Goal: Information Seeking & Learning: Learn about a topic

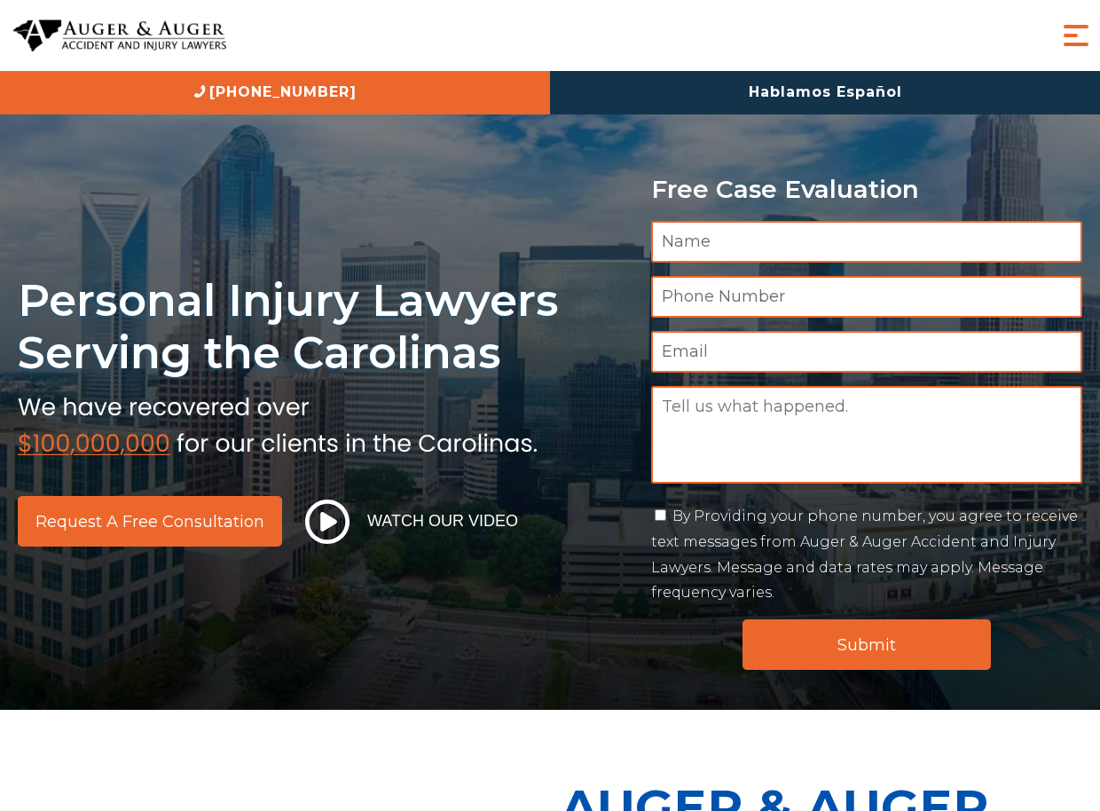
click at [1080, 46] on span "Menu" at bounding box center [1076, 35] width 35 height 35
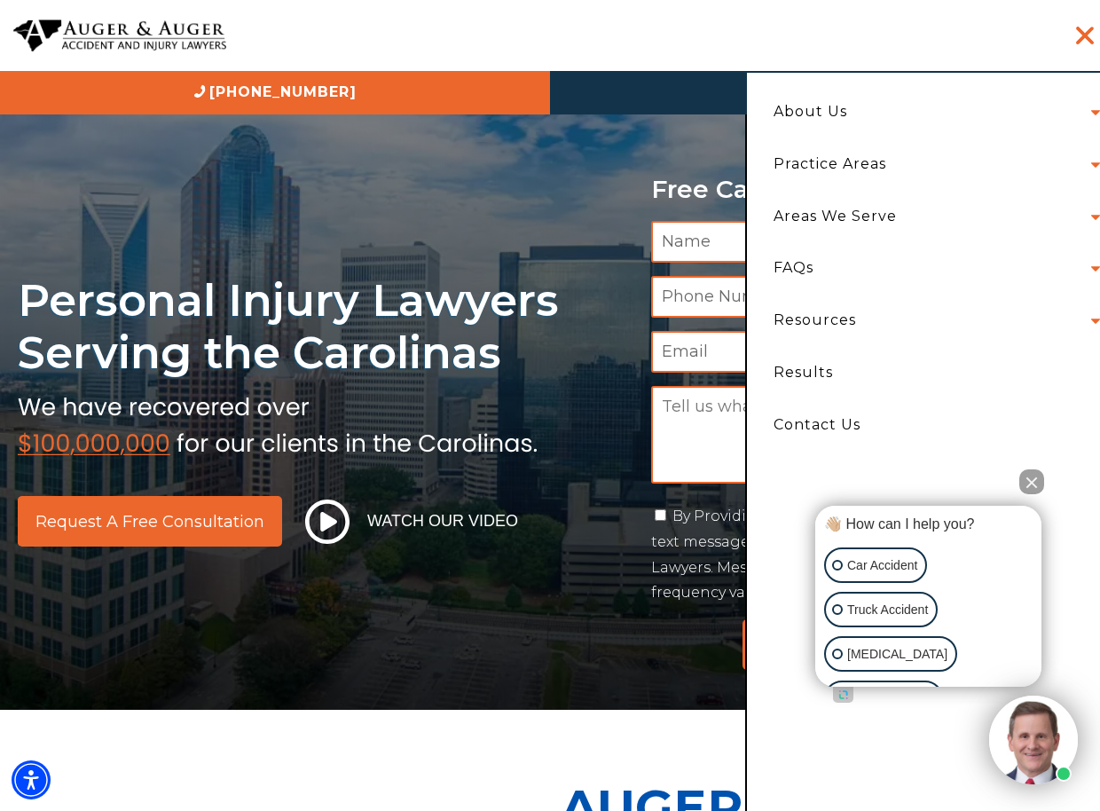
click at [1099, 114] on li "About Us Attorneys Herbert Auger Arlene Auger Hunter Gillespie Madison McLawhor…" at bounding box center [933, 112] width 344 height 52
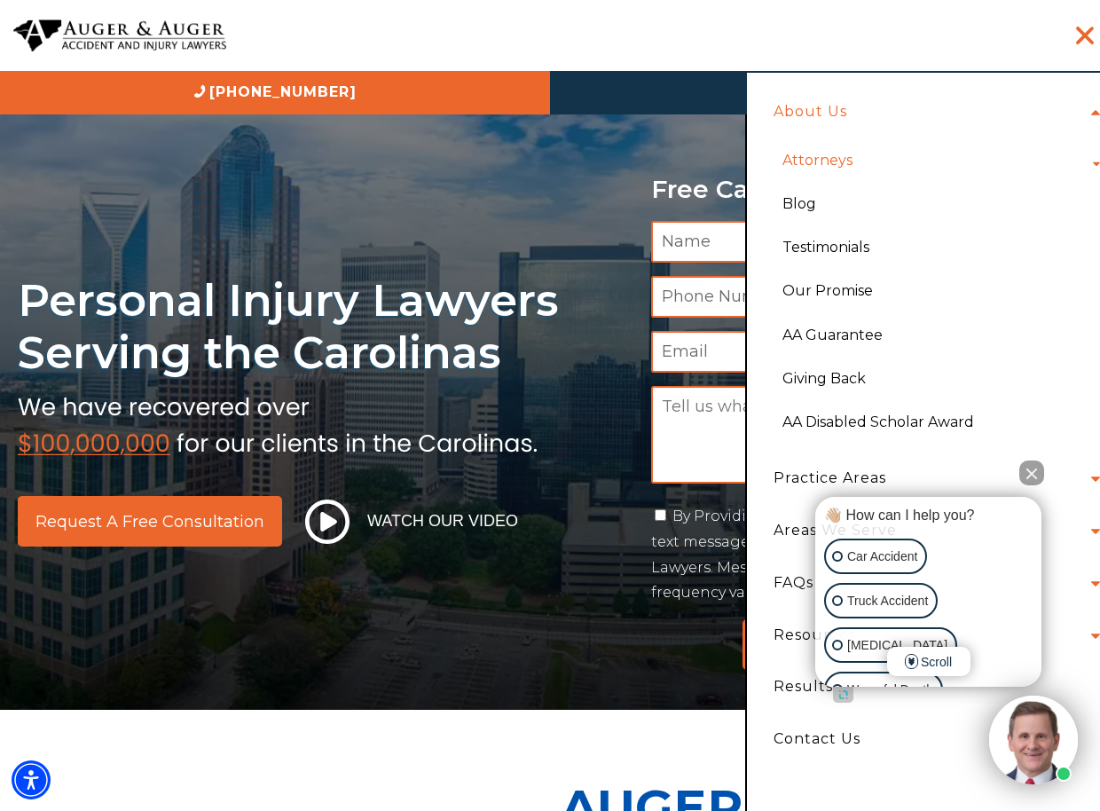
click at [830, 170] on link "Attorneys" at bounding box center [817, 159] width 97 height 43
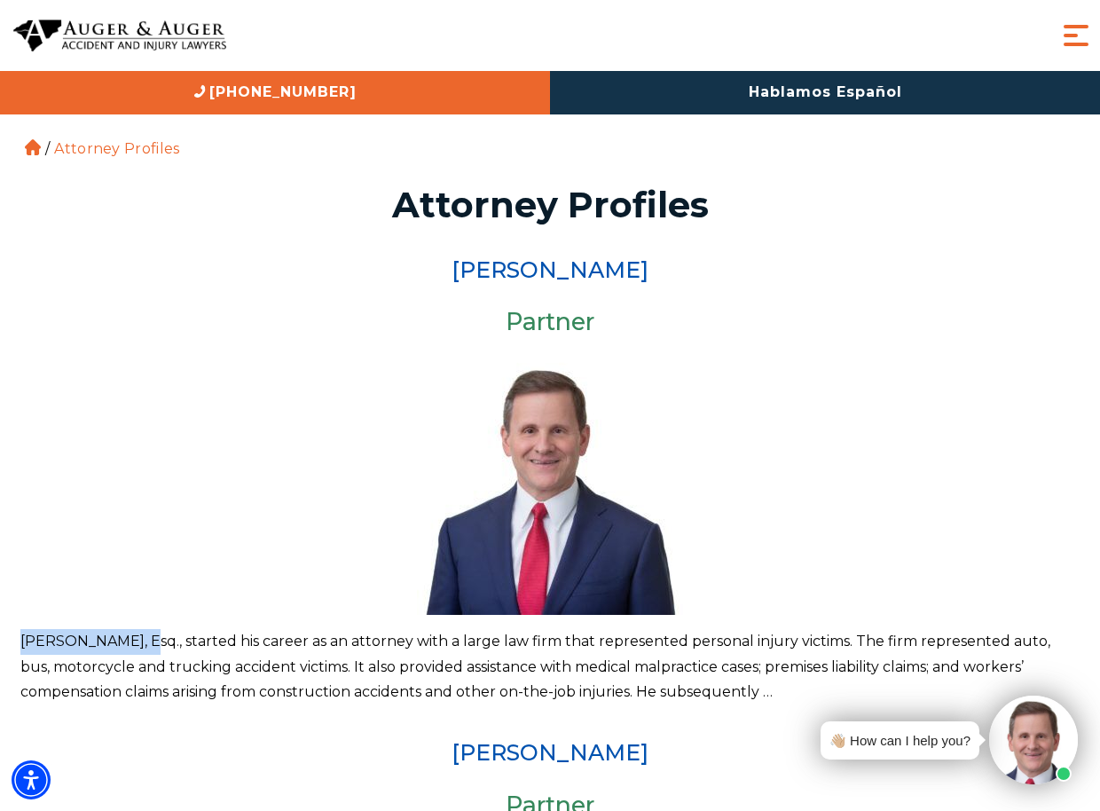
drag, startPoint x: 145, startPoint y: 641, endPoint x: 23, endPoint y: 646, distance: 121.7
click at [23, 646] on p "Herbert W. Auger, Esq., started his career as an attorney with a large law firm…" at bounding box center [550, 667] width 1060 height 76
copy p "[PERSON_NAME]"
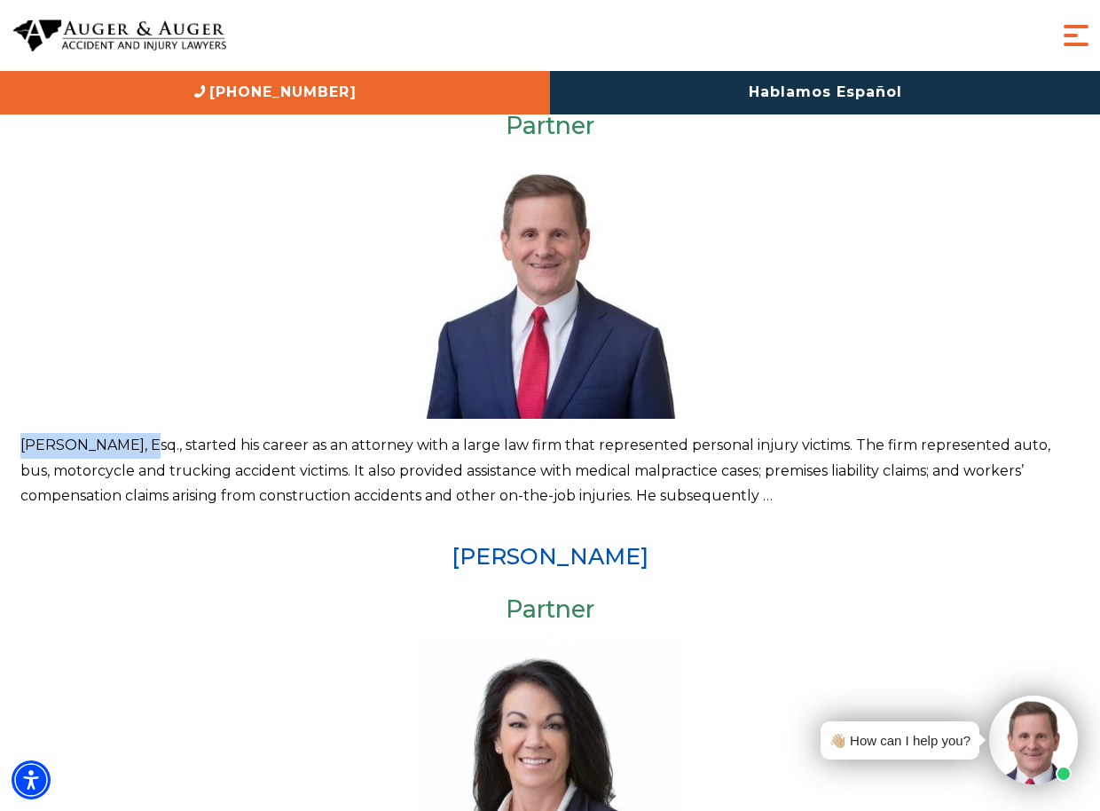
scroll to position [187, 0]
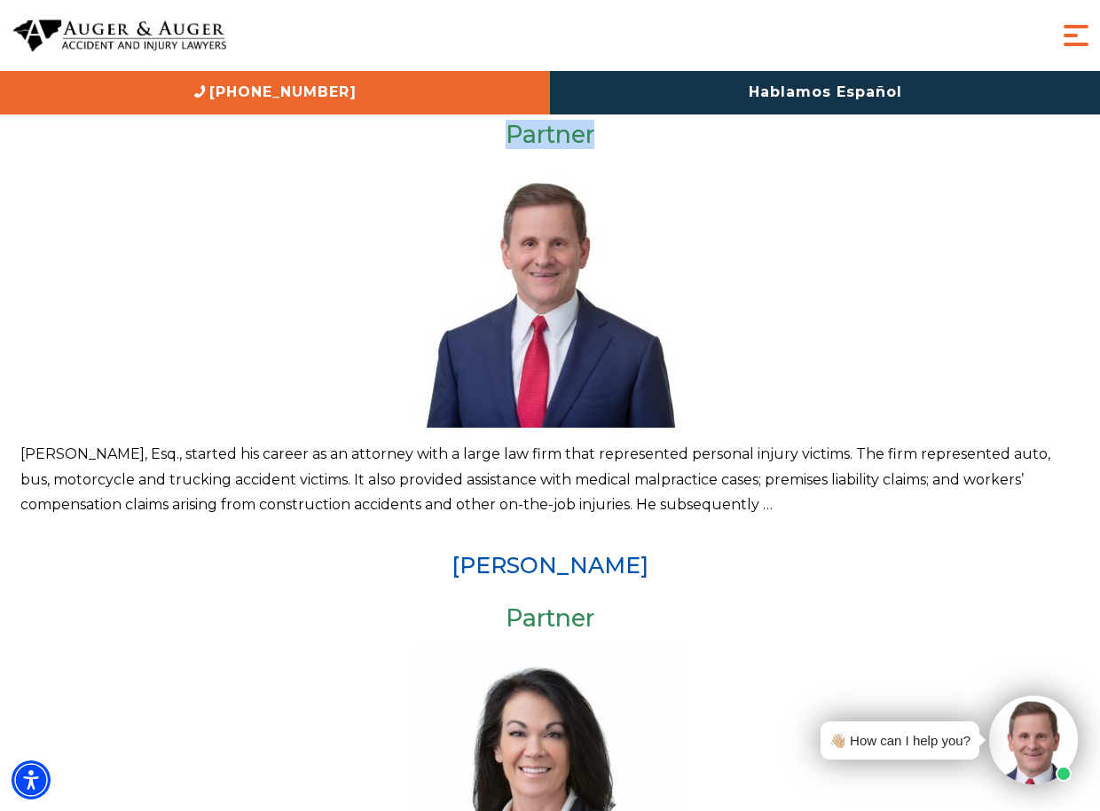
drag, startPoint x: 603, startPoint y: 135, endPoint x: 511, endPoint y: 135, distance: 91.4
click at [511, 135] on h3 "Partner" at bounding box center [550, 135] width 1060 height 27
copy h3 "Partner"
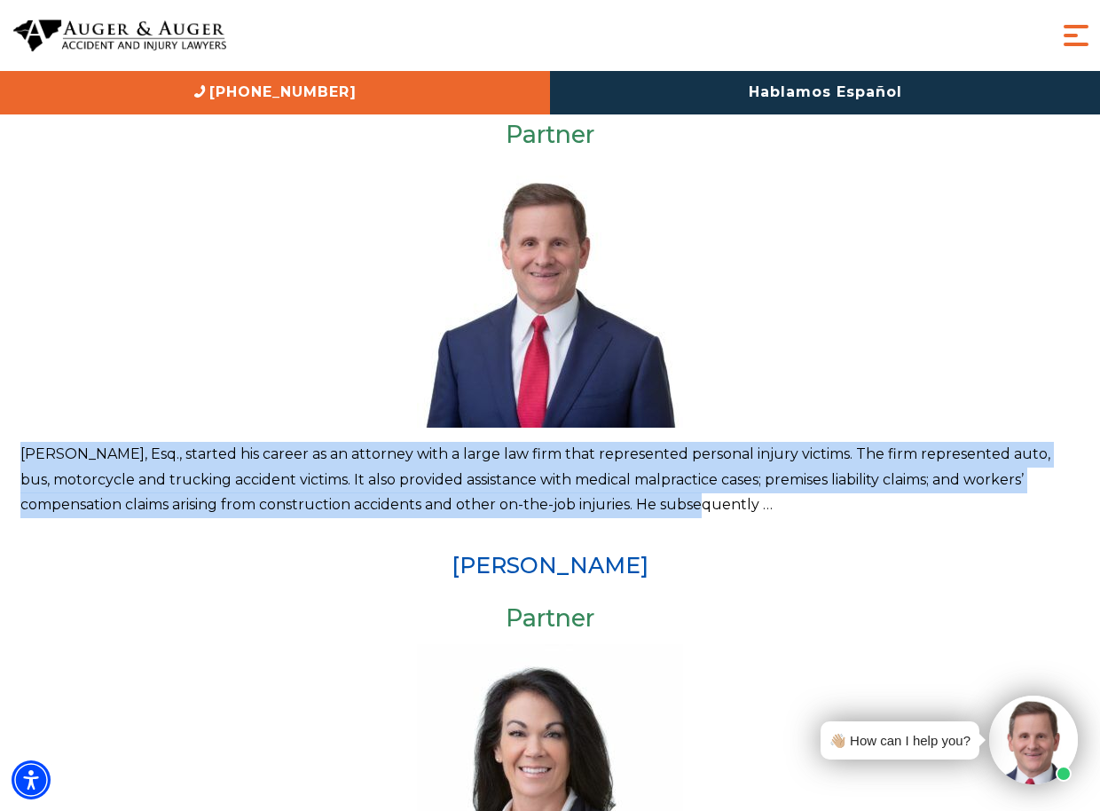
drag, startPoint x: 22, startPoint y: 453, endPoint x: 689, endPoint y: 502, distance: 668.3
click at [689, 502] on p "Herbert W. Auger, Esq., started his career as an attorney with a large law firm…" at bounding box center [550, 480] width 1060 height 76
click at [736, 490] on p "Herbert W. Auger, Esq., started his career as an attorney with a large law firm…" at bounding box center [550, 480] width 1060 height 76
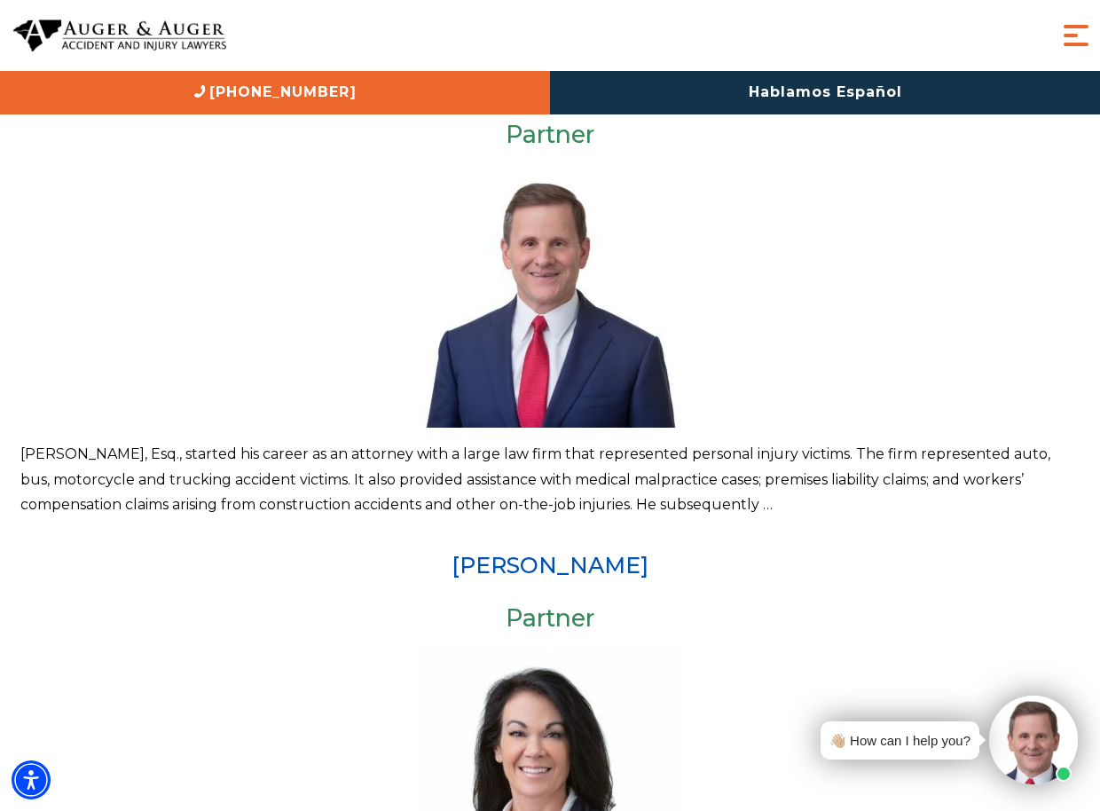
click at [569, 303] on img at bounding box center [550, 295] width 266 height 266
click at [570, 303] on img at bounding box center [550, 295] width 266 height 266
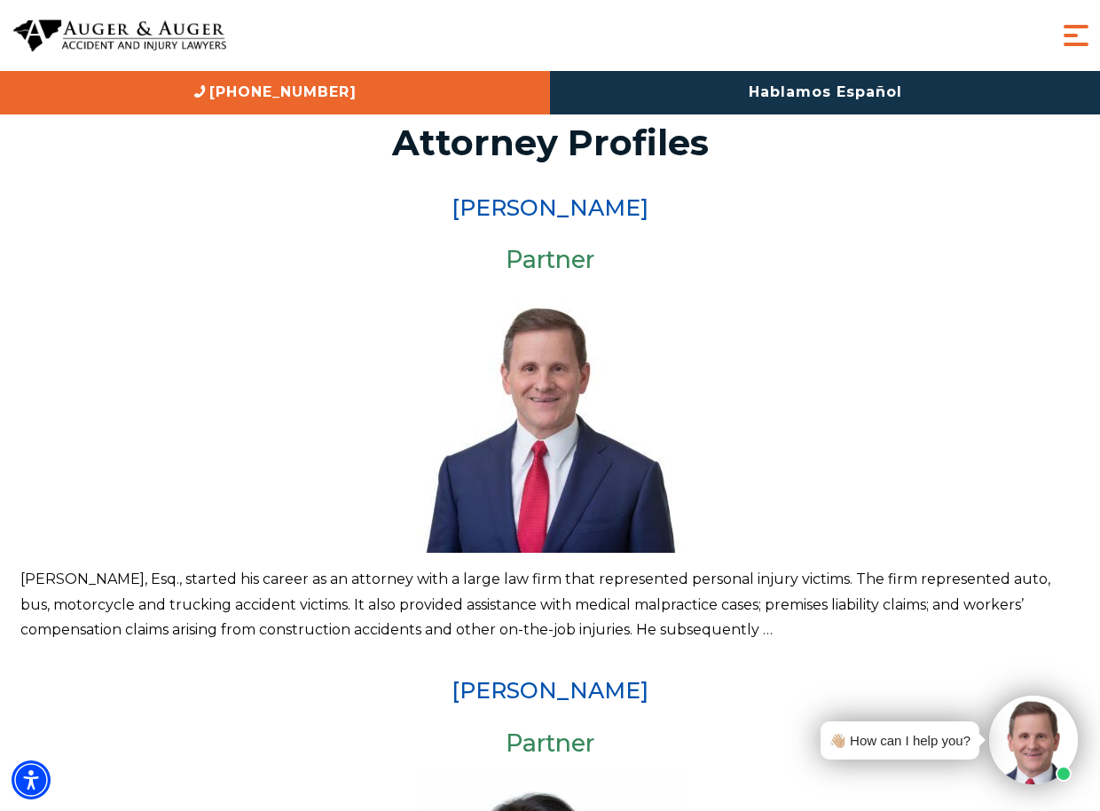
scroll to position [0, 0]
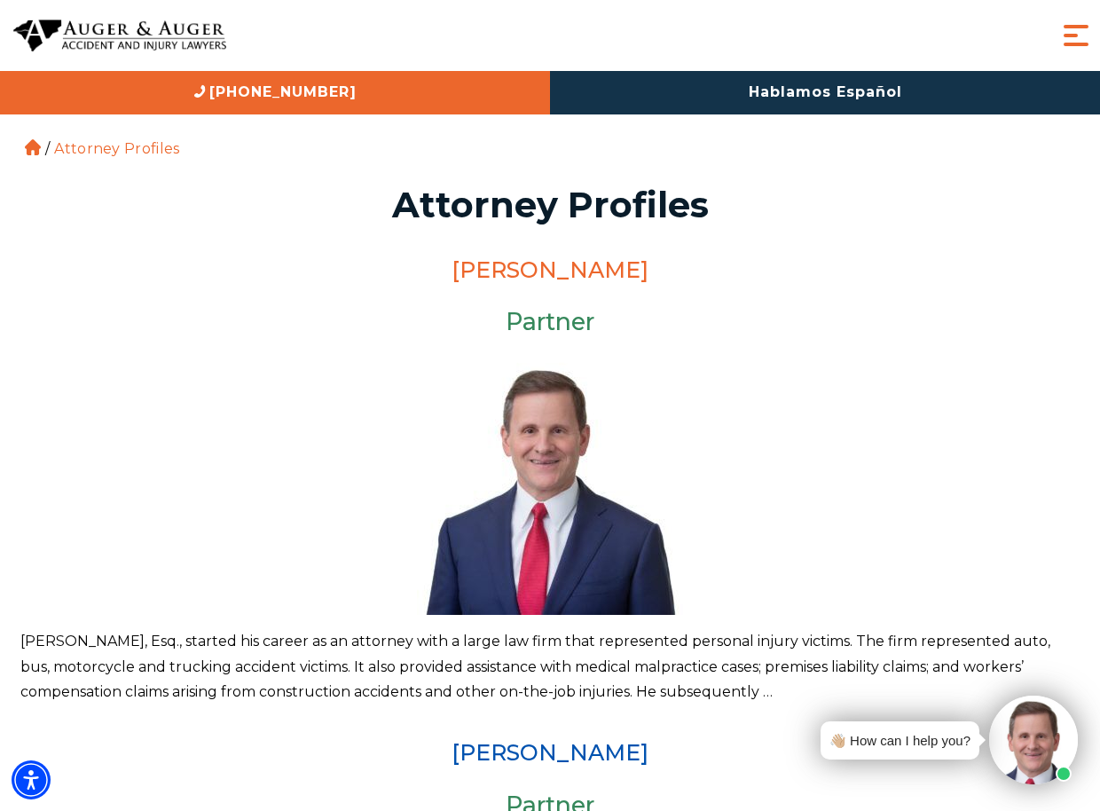
click at [516, 272] on link "[PERSON_NAME]" at bounding box center [550, 269] width 197 height 27
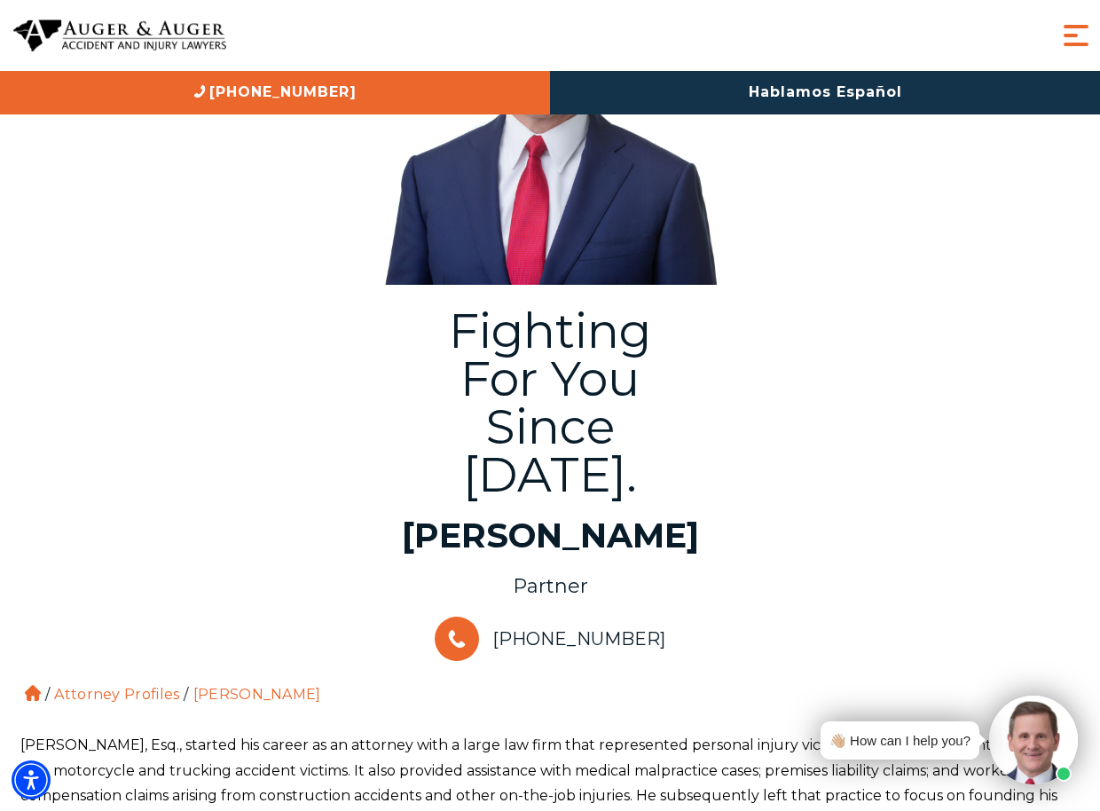
scroll to position [363, 0]
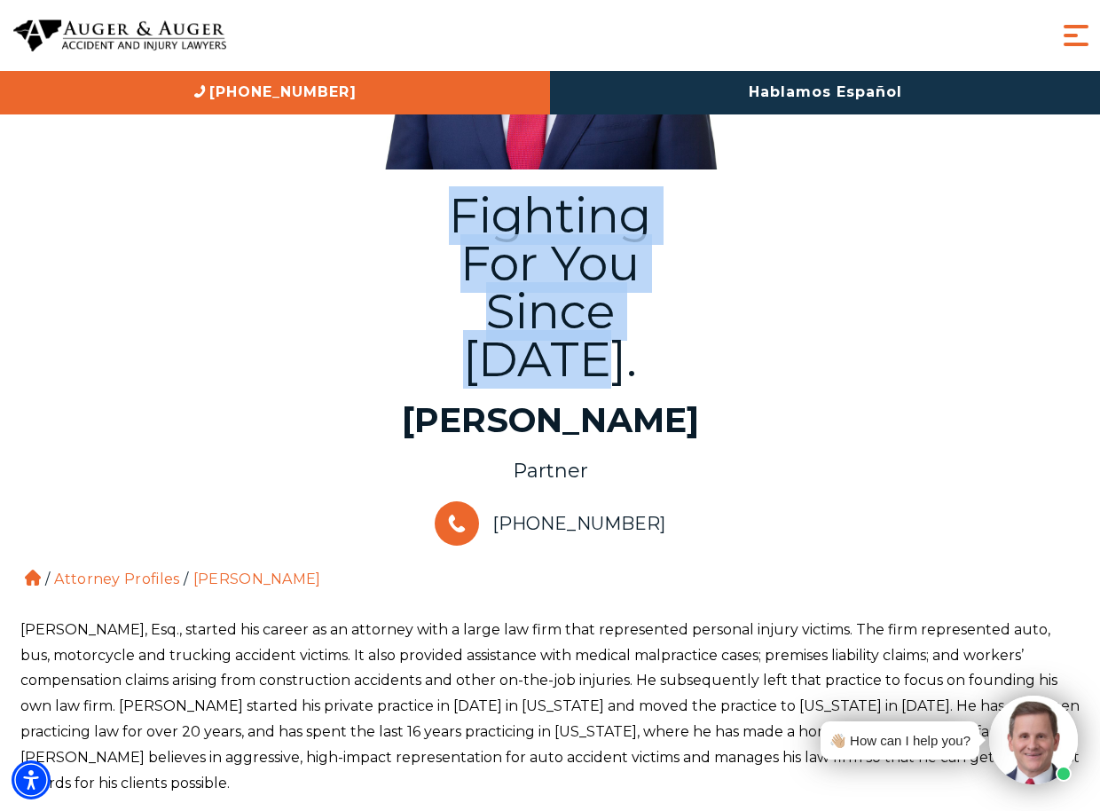
drag, startPoint x: 446, startPoint y: 209, endPoint x: 693, endPoint y: 301, distance: 263.9
click at [693, 301] on div "Fighting For You Since [DATE]. [PERSON_NAME] Partner [PHONE_NUMBER]" at bounding box center [550, 364] width 1065 height 372
copy div "Fighting For You Since [DATE]."
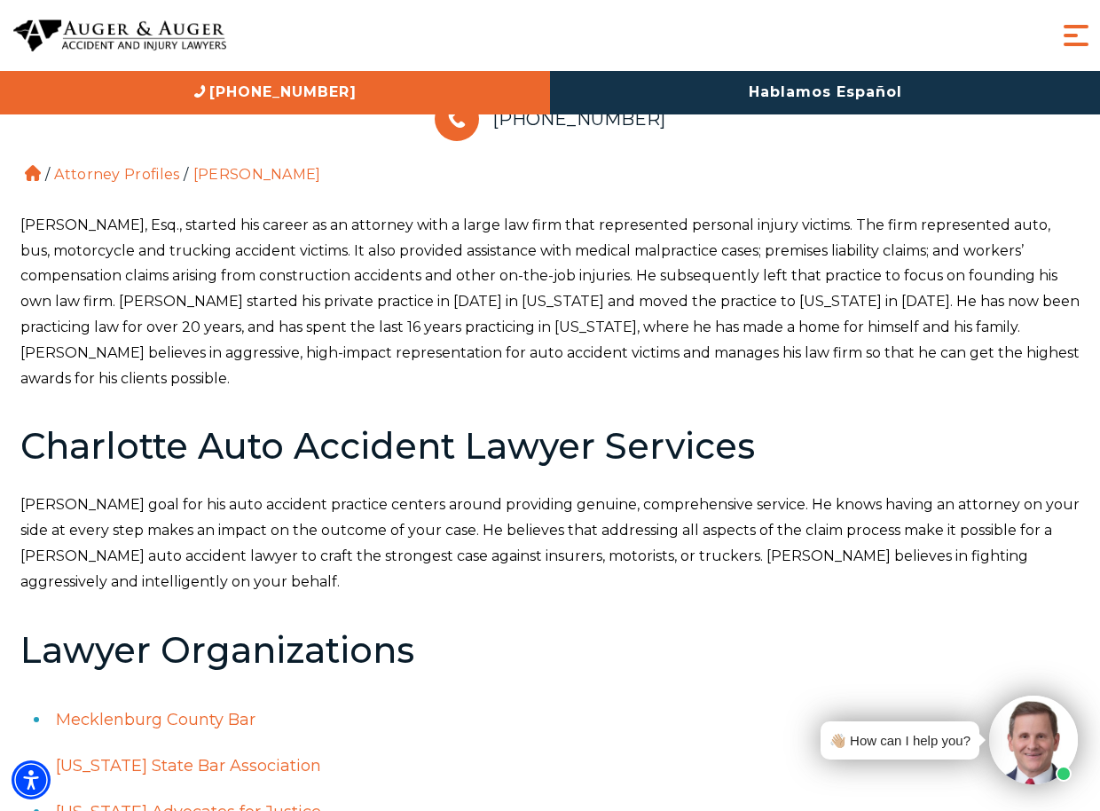
scroll to position [744, 0]
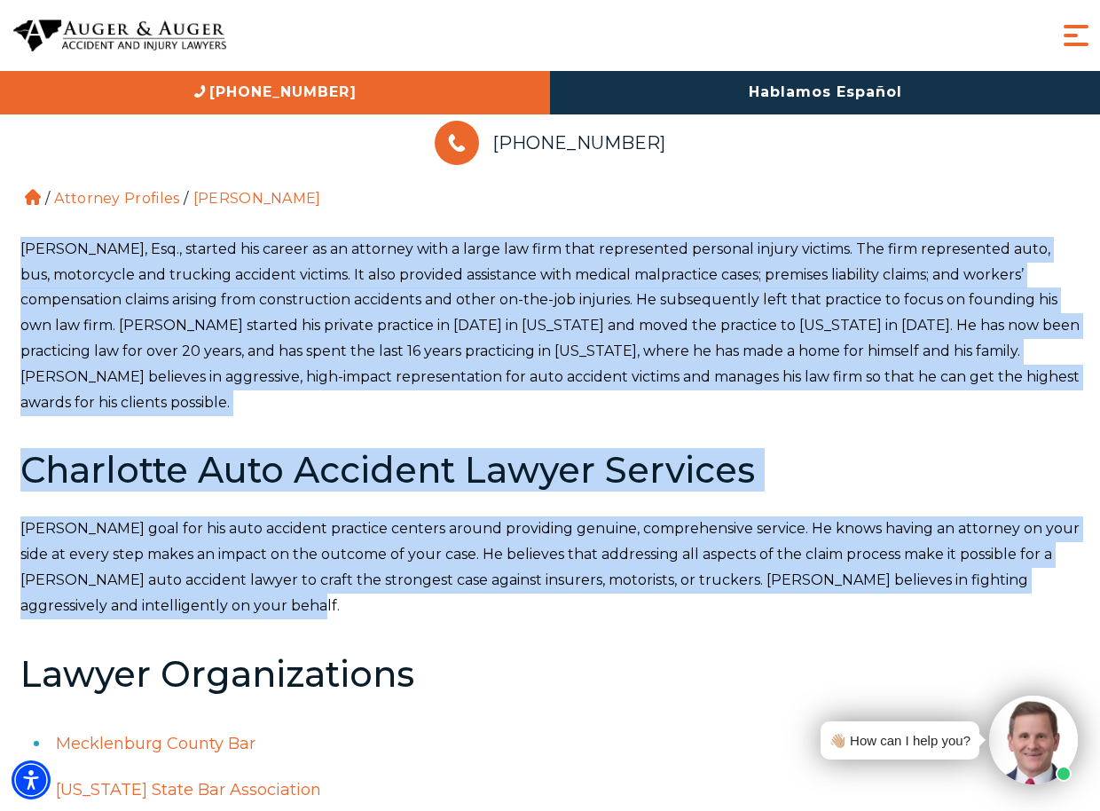
drag, startPoint x: 25, startPoint y: 200, endPoint x: 554, endPoint y: 550, distance: 634.5
copy div "Loremip D. Sitam, Con., adipisc eli seddoe te in utlabore etdo m aliqu eni admi…"
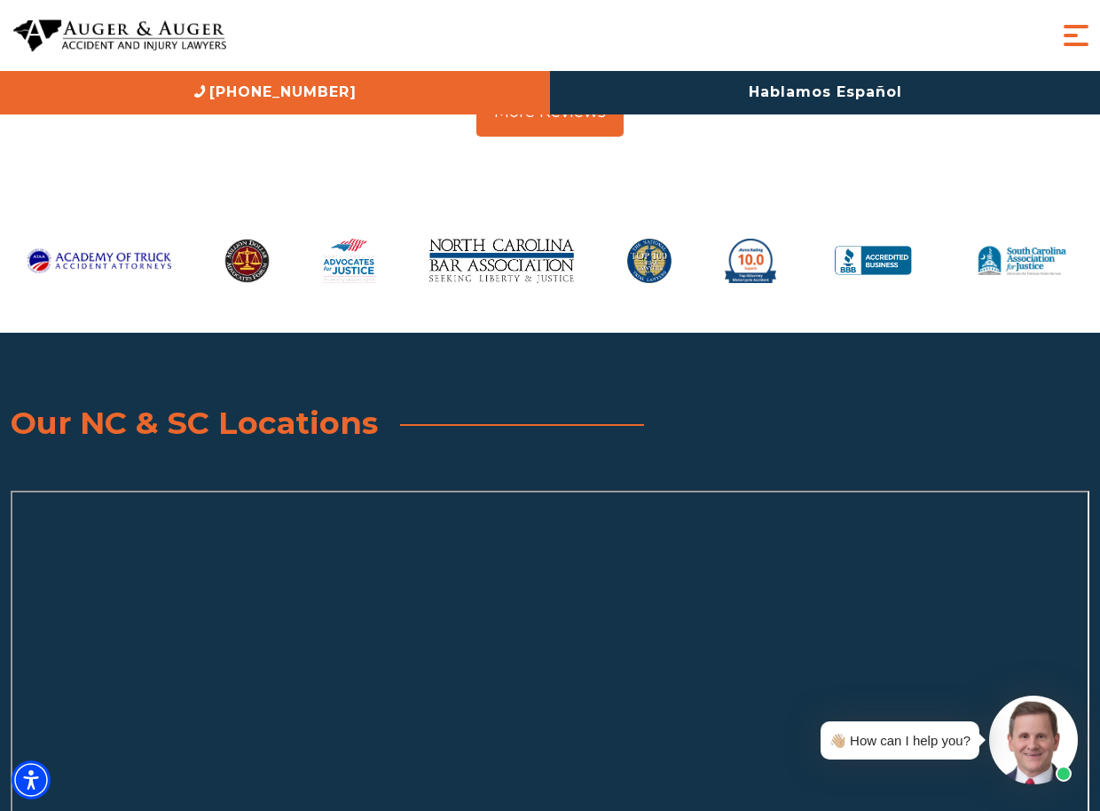
scroll to position [3742, 0]
